Goal: Find specific page/section: Find specific page/section

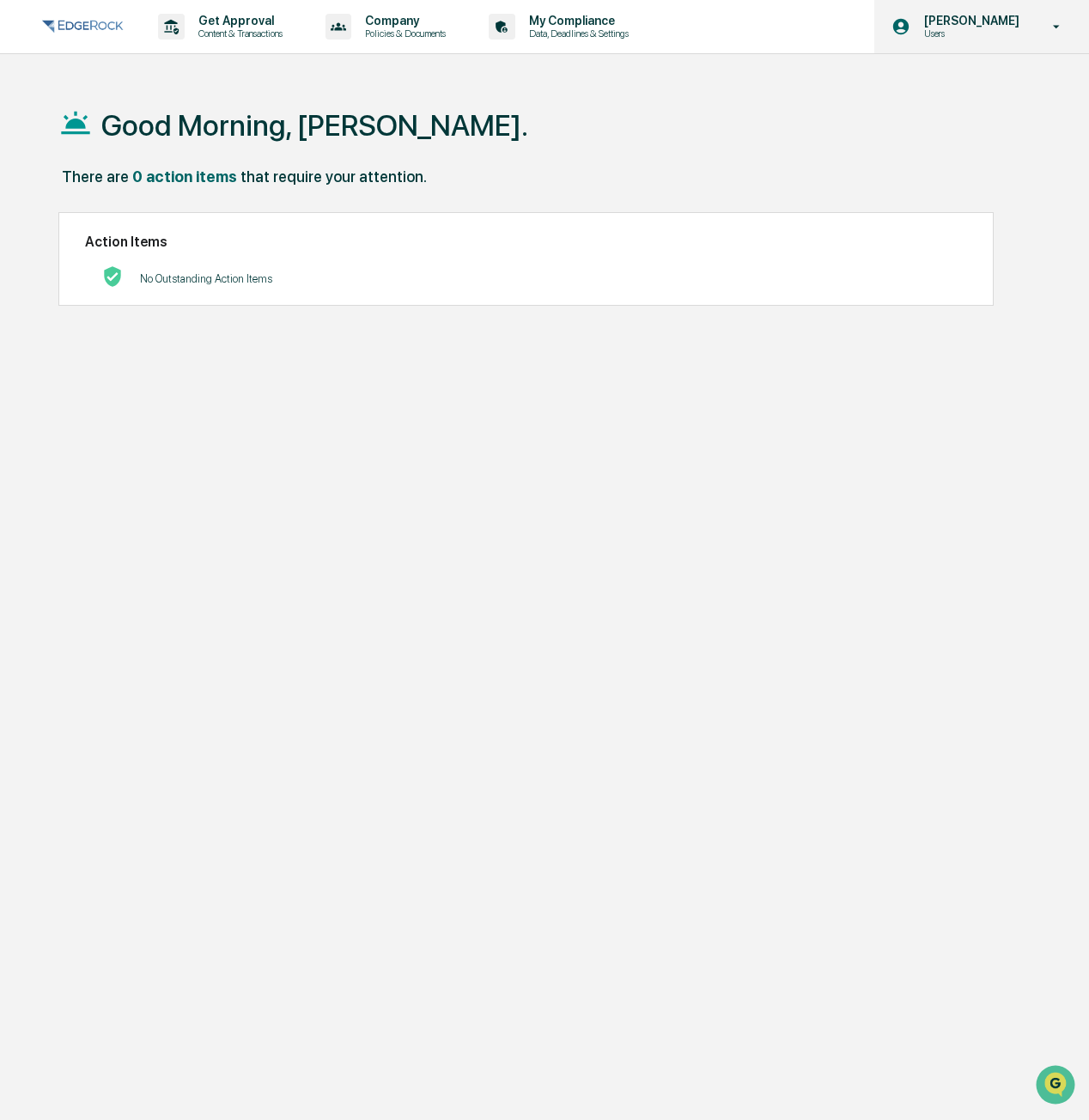
click at [1017, 34] on p "Users" at bounding box center [969, 33] width 118 height 12
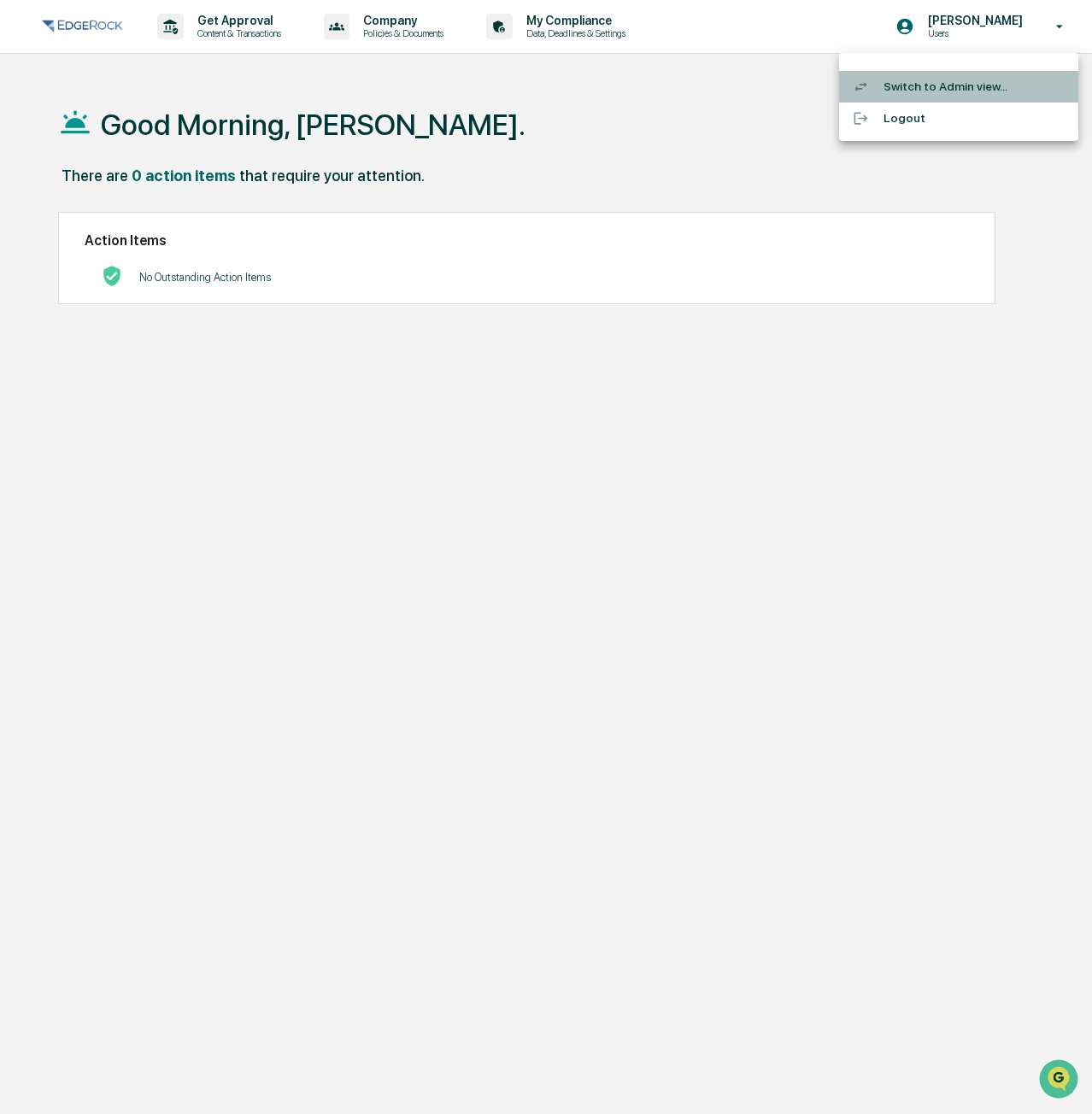
click at [938, 88] on li "Switch to Admin view..." at bounding box center [959, 87] width 240 height 32
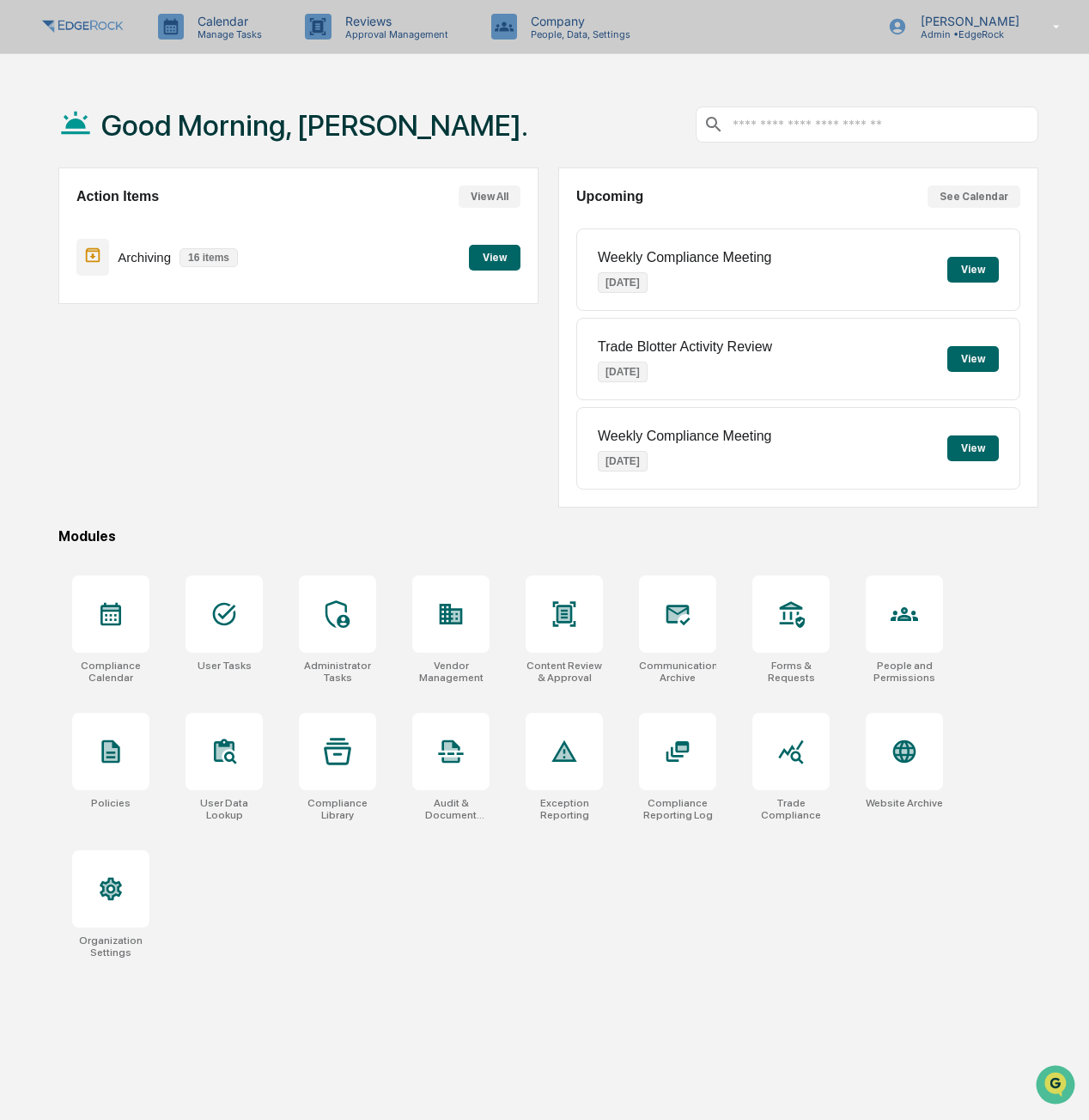
click at [226, 266] on p "16 items" at bounding box center [208, 257] width 58 height 19
click at [509, 249] on button "View" at bounding box center [495, 257] width 52 height 26
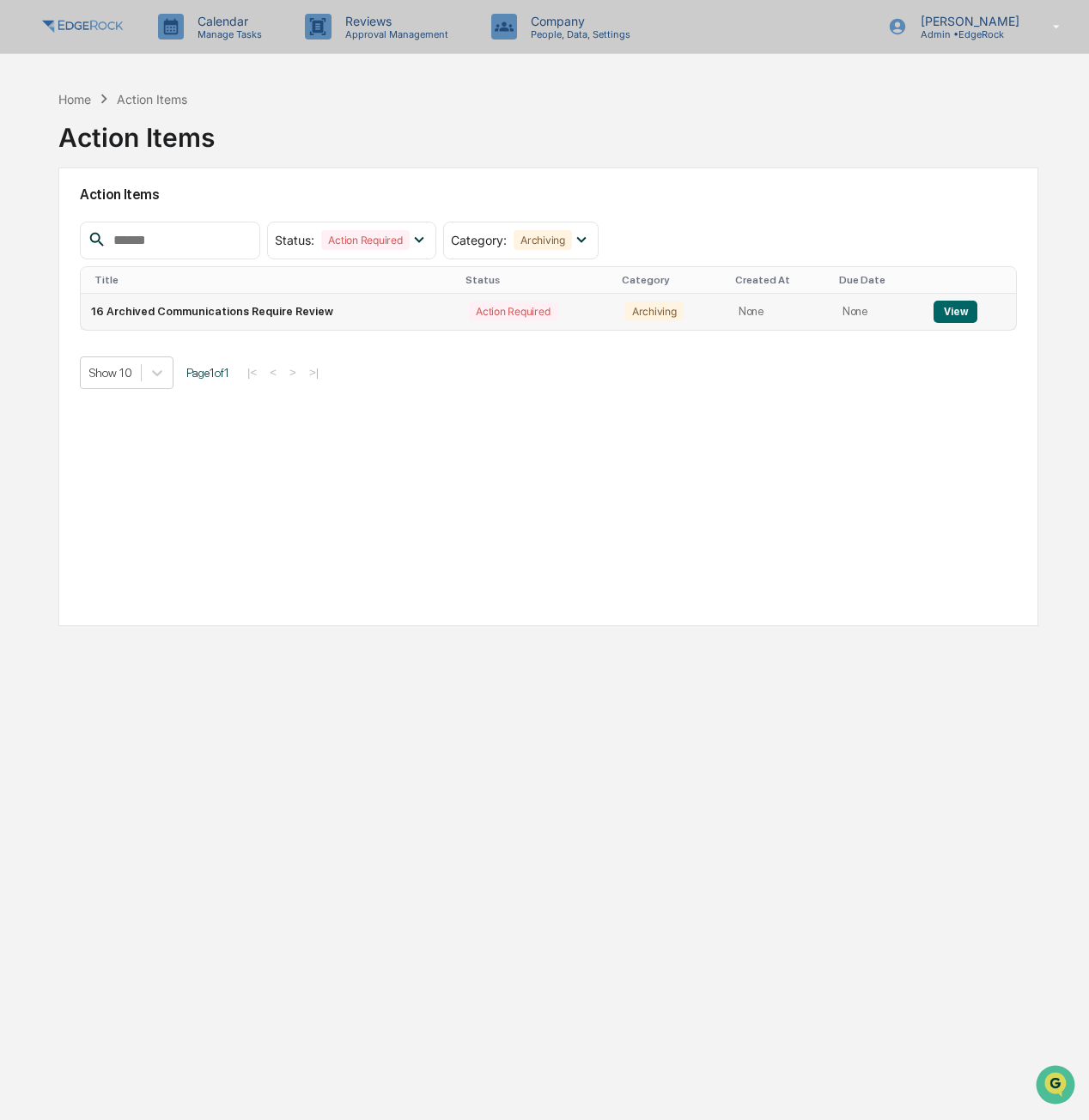
click at [952, 315] on button "View" at bounding box center [955, 311] width 44 height 22
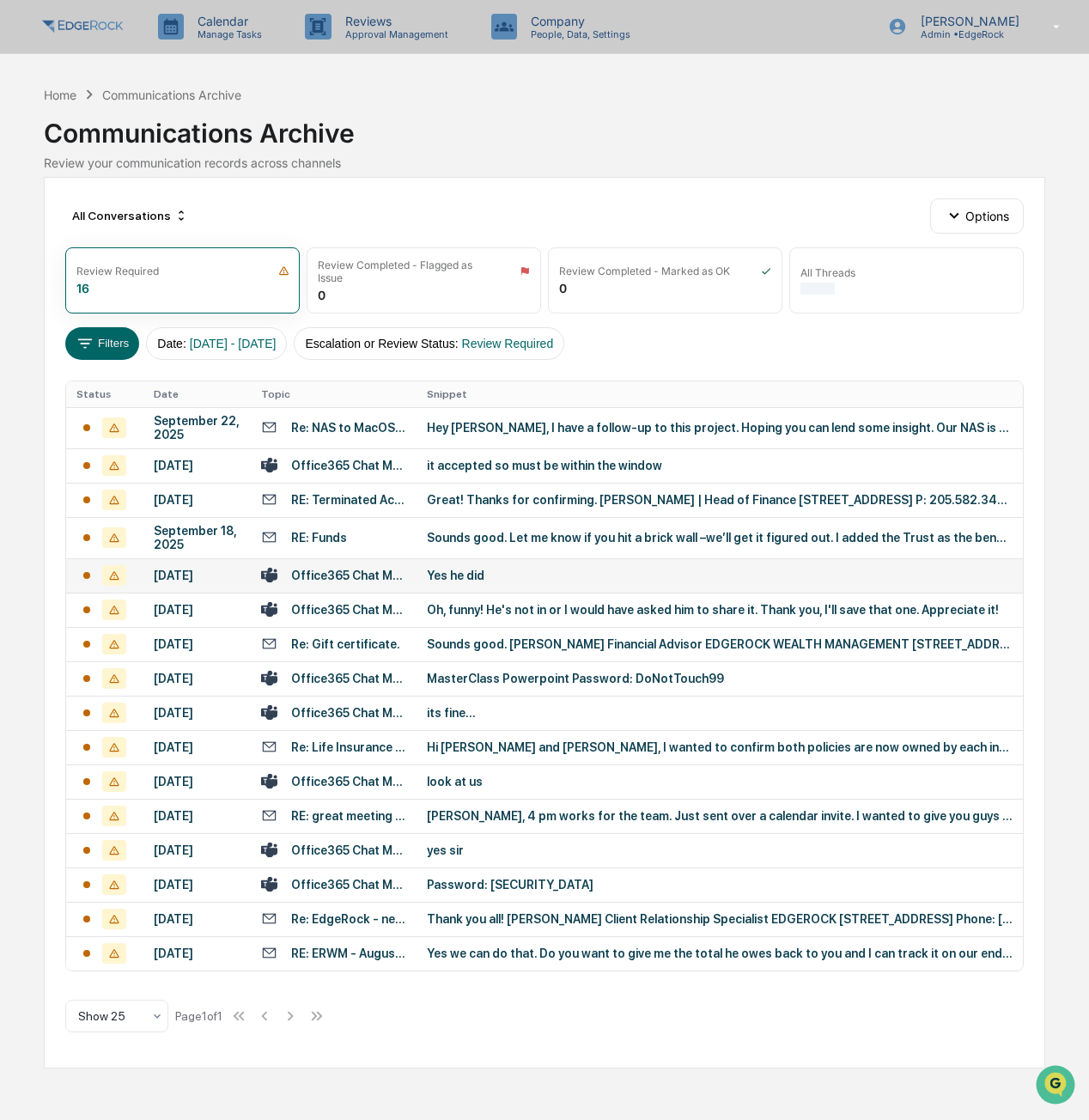
click at [459, 582] on div "Yes he did" at bounding box center [720, 575] width 586 height 13
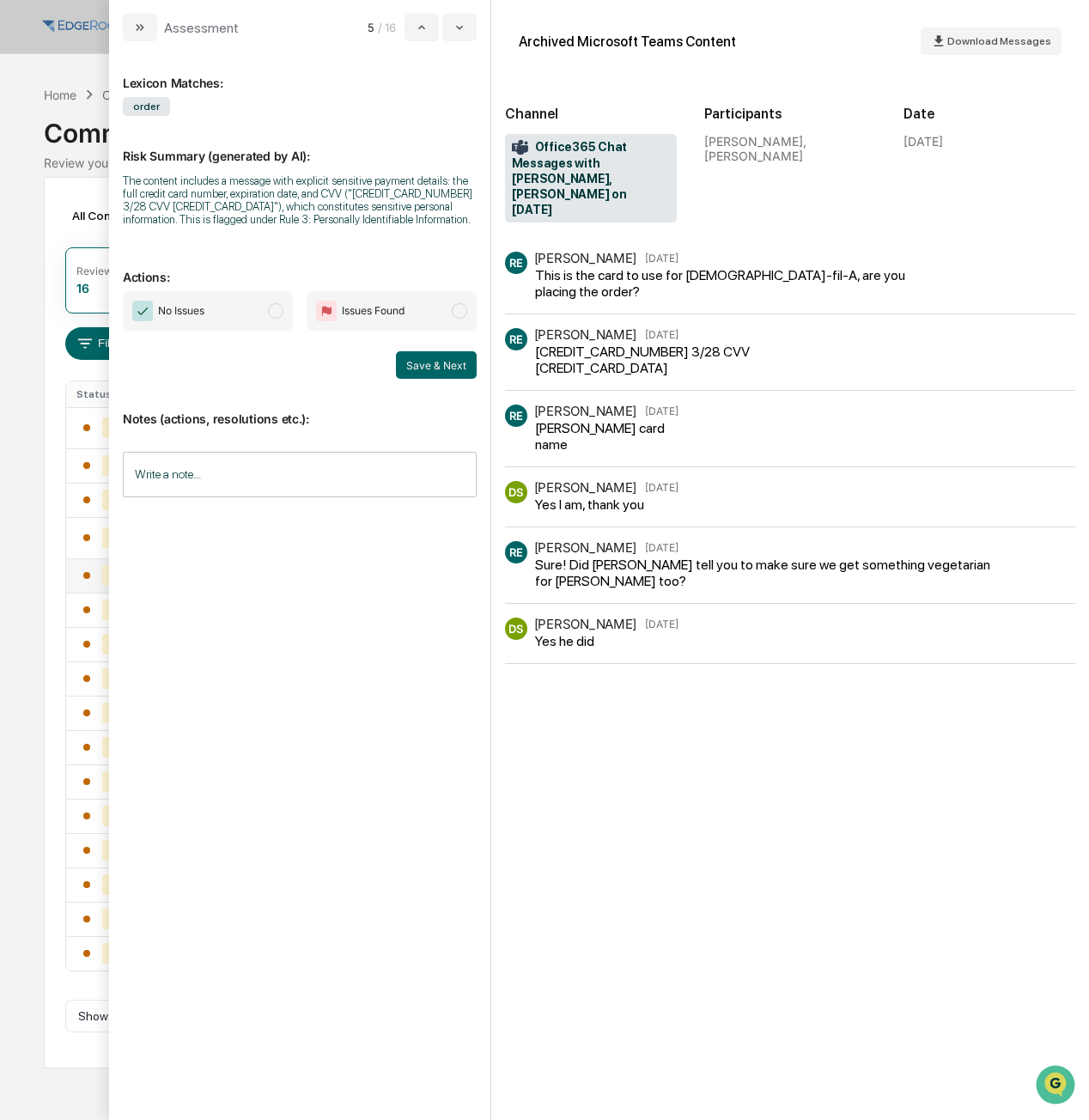
click at [21, 147] on div "Calendar Manage Tasks Reviews Approval Management Company People, Data, Setting…" at bounding box center [544, 560] width 1089 height 1120
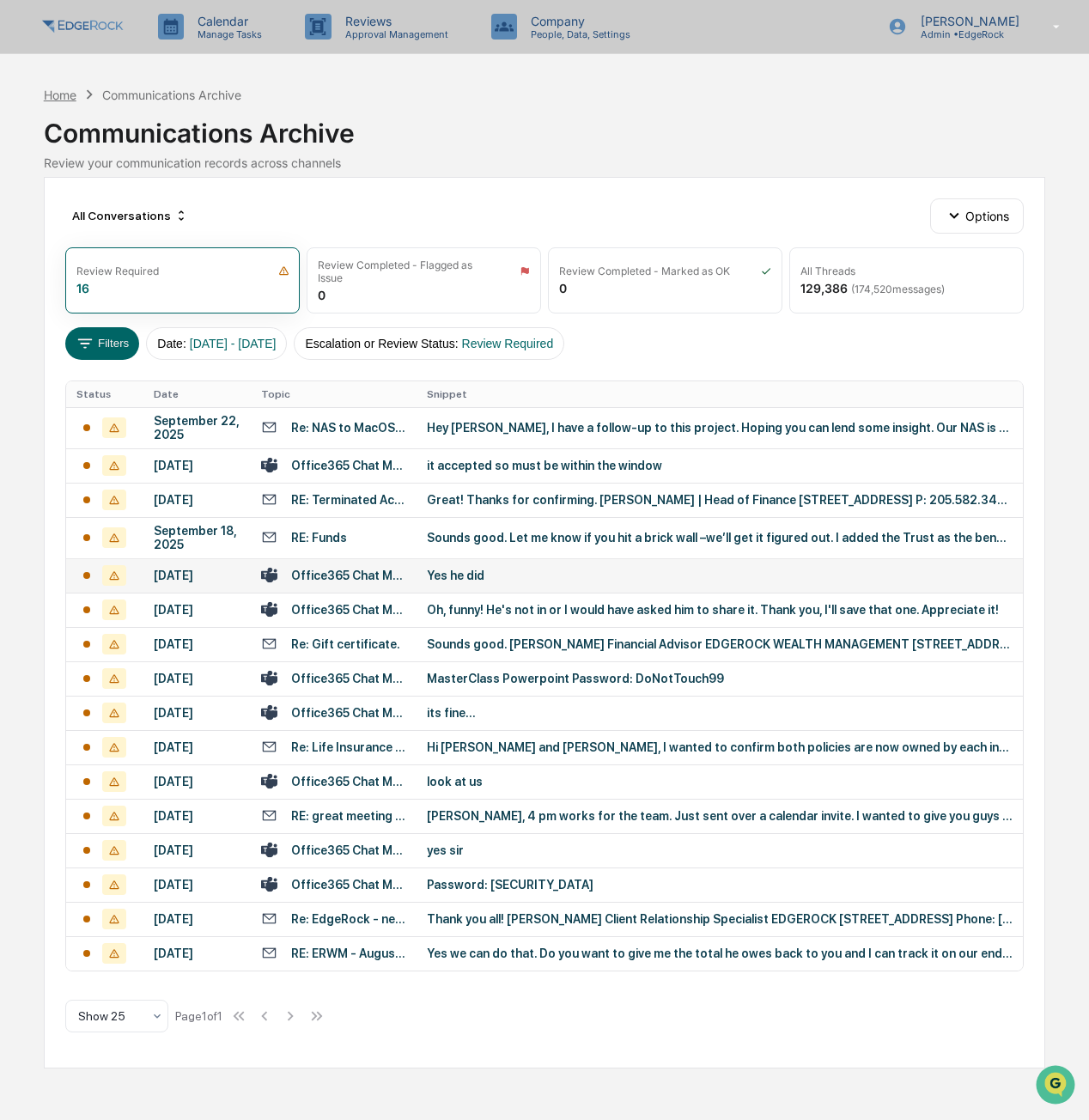
click at [64, 94] on div "Home" at bounding box center [60, 95] width 33 height 14
